Goal: Task Accomplishment & Management: Manage account settings

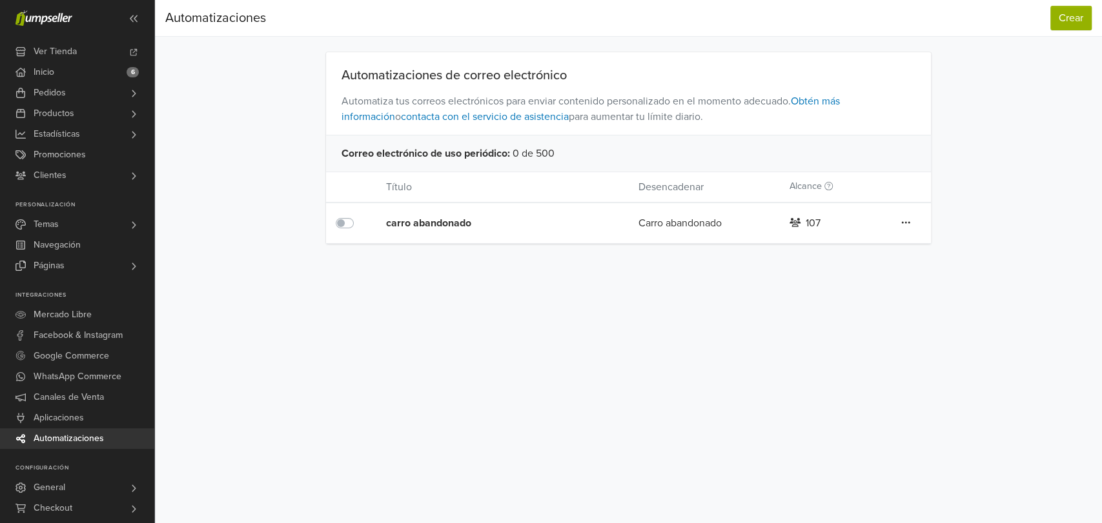
click at [909, 219] on icon at bounding box center [905, 223] width 9 height 10
click at [433, 222] on div "carro abandonado" at bounding box center [486, 223] width 201 height 15
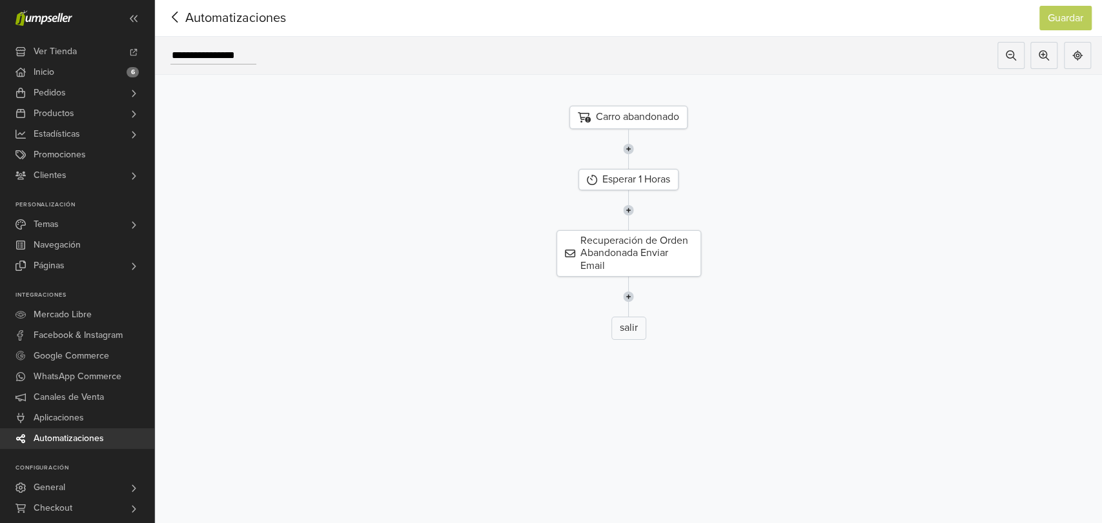
click at [179, 13] on icon at bounding box center [175, 17] width 20 height 16
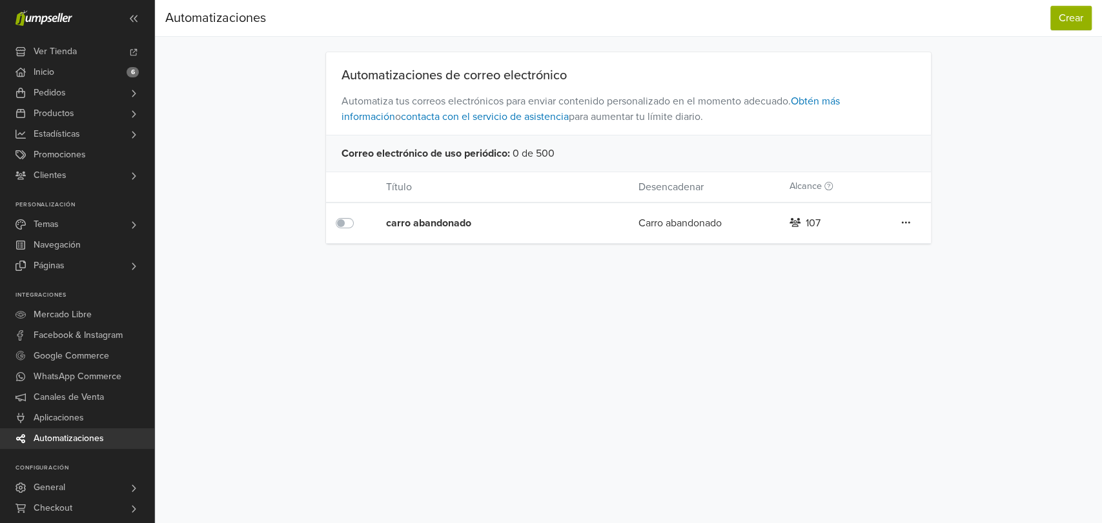
drag, startPoint x: 523, startPoint y: 149, endPoint x: 514, endPoint y: 150, distance: 9.1
click at [523, 150] on div "Correo electrónico de uso periódico : 0 de 500" at bounding box center [628, 153] width 605 height 37
click at [514, 150] on div "Correo electrónico de uso periódico : 0 de 500" at bounding box center [628, 153] width 605 height 37
click at [840, 103] on link "Obtén más información" at bounding box center [590, 109] width 498 height 28
click at [1054, 22] on button "Crear" at bounding box center [1070, 18] width 41 height 25
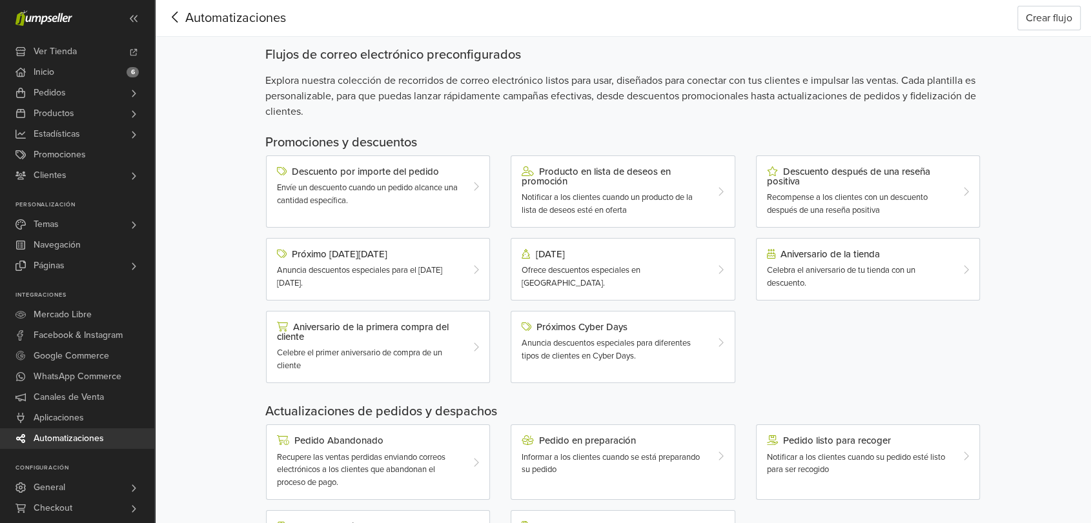
click at [178, 18] on icon at bounding box center [175, 17] width 20 height 16
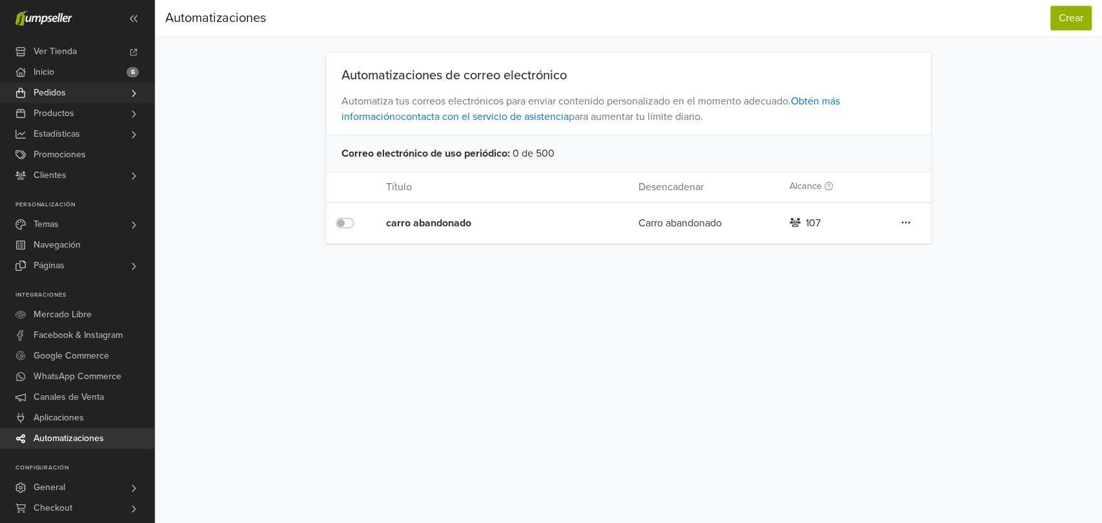
click at [67, 93] on link "Pedidos" at bounding box center [77, 93] width 154 height 21
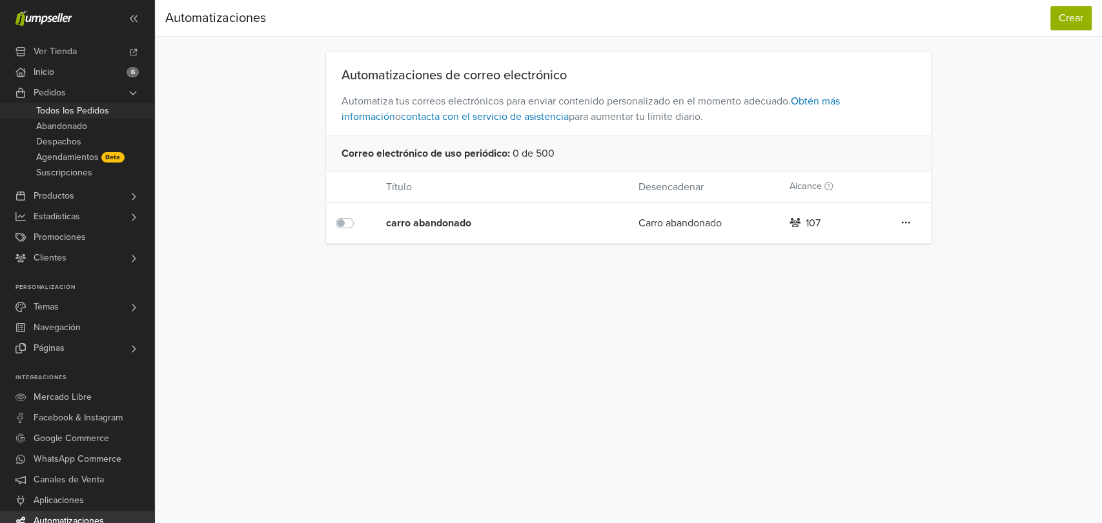
click at [61, 114] on span "Todos los Pedidos" at bounding box center [72, 110] width 73 height 15
